Goal: Information Seeking & Learning: Find specific fact

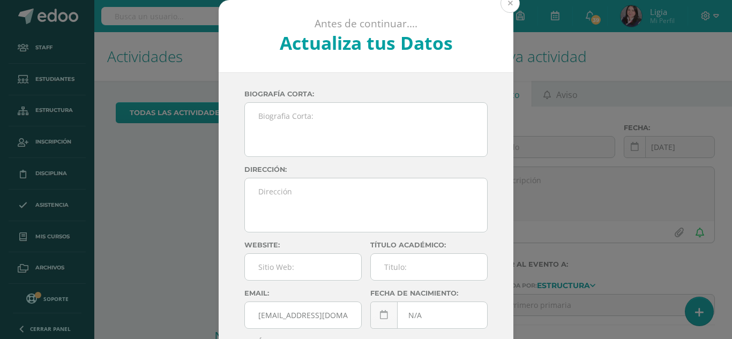
click at [515, 3] on button at bounding box center [509, 3] width 19 height 19
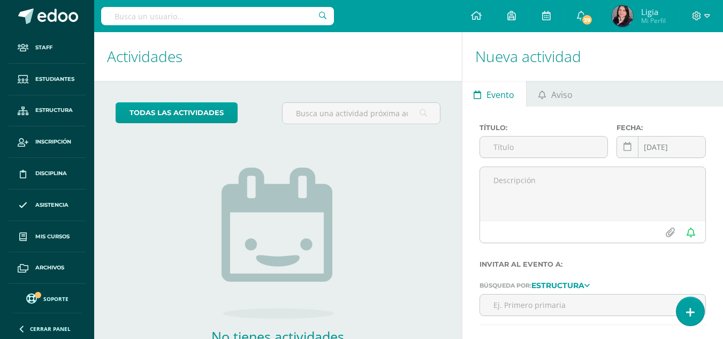
click at [168, 22] on input "text" at bounding box center [217, 16] width 233 height 18
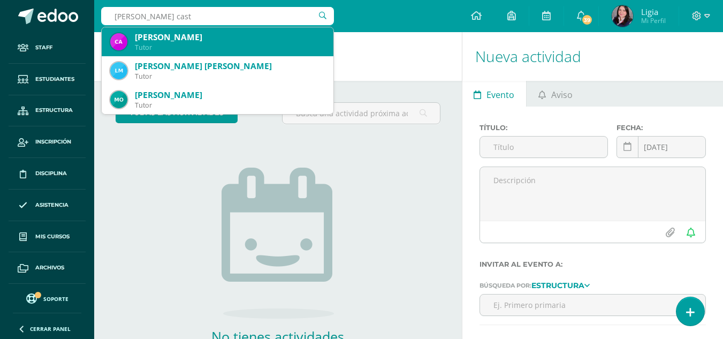
type input "mendizbal caste"
click at [169, 47] on div "Tercero Primaria 9982" at bounding box center [230, 47] width 190 height 9
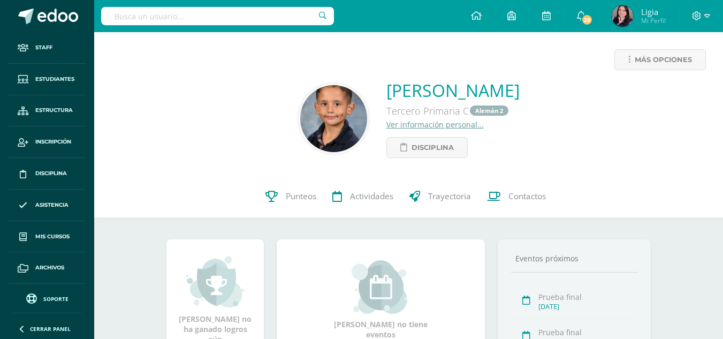
click at [387, 124] on link "Ver información personal..." at bounding box center [435, 124] width 97 height 10
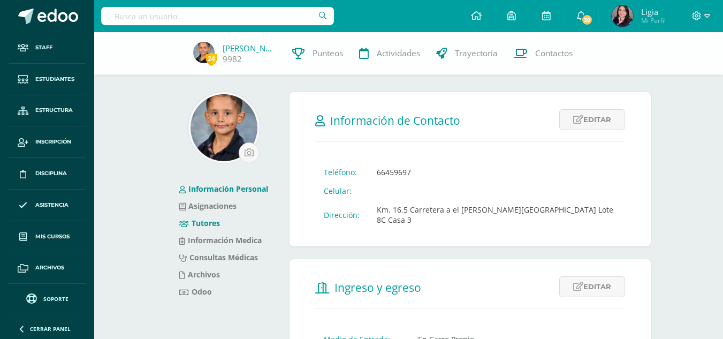
click at [191, 221] on link "Tutores" at bounding box center [199, 223] width 41 height 10
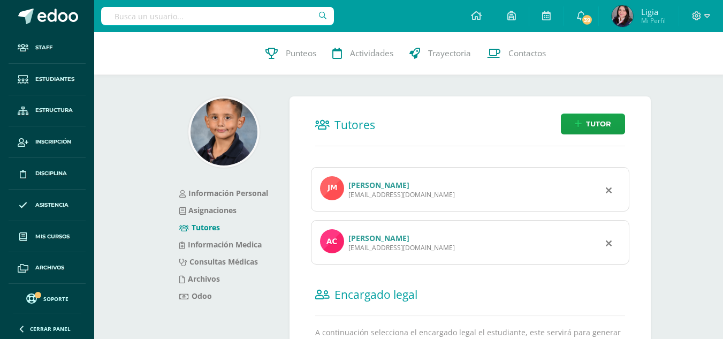
click at [358, 237] on link "Angela María Castellanos Novales" at bounding box center [379, 238] width 61 height 10
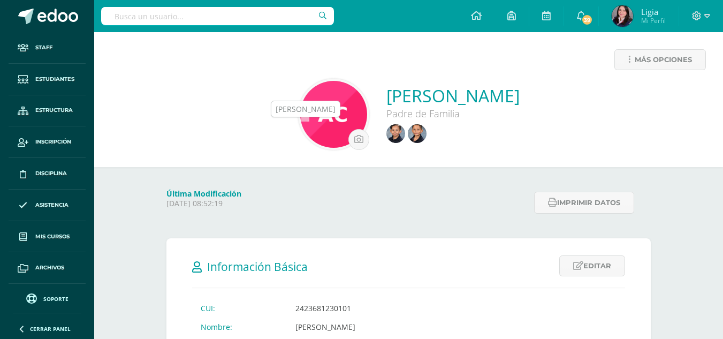
click at [387, 130] on img at bounding box center [396, 133] width 19 height 19
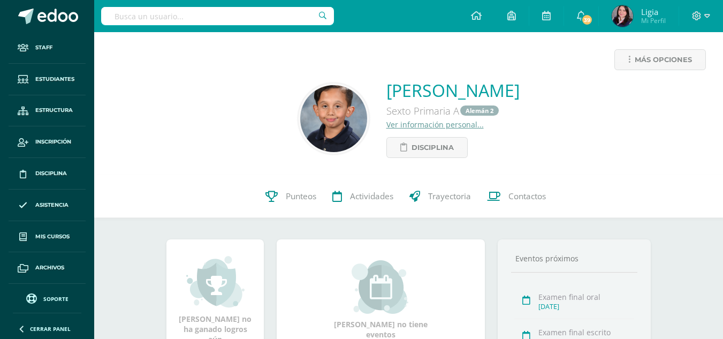
click at [387, 125] on link "Ver información personal..." at bounding box center [435, 124] width 97 height 10
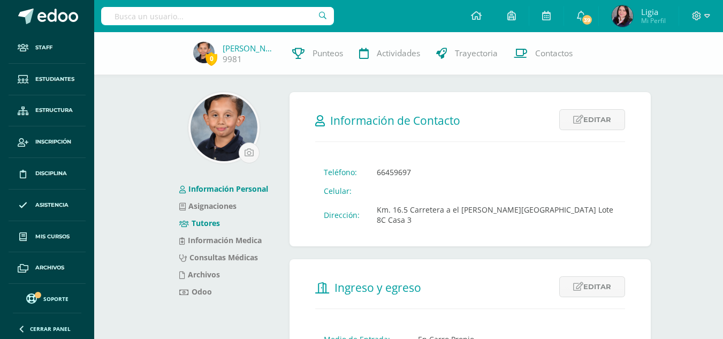
click at [207, 222] on link "Tutores" at bounding box center [199, 223] width 41 height 10
